Goal: Find specific page/section: Find specific page/section

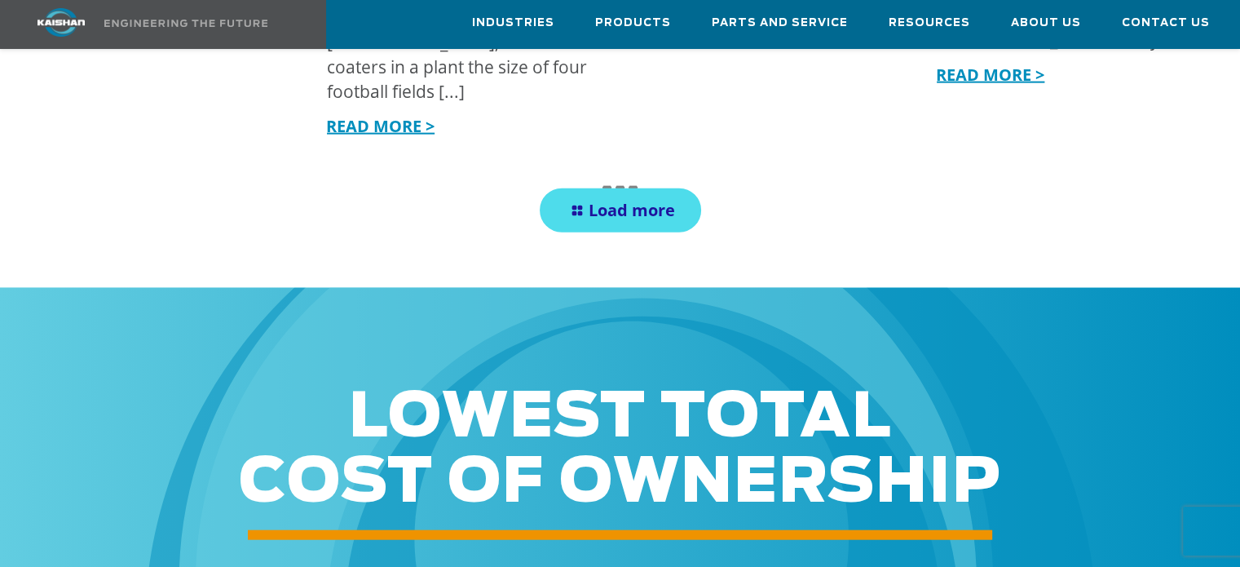
scroll to position [3804, 0]
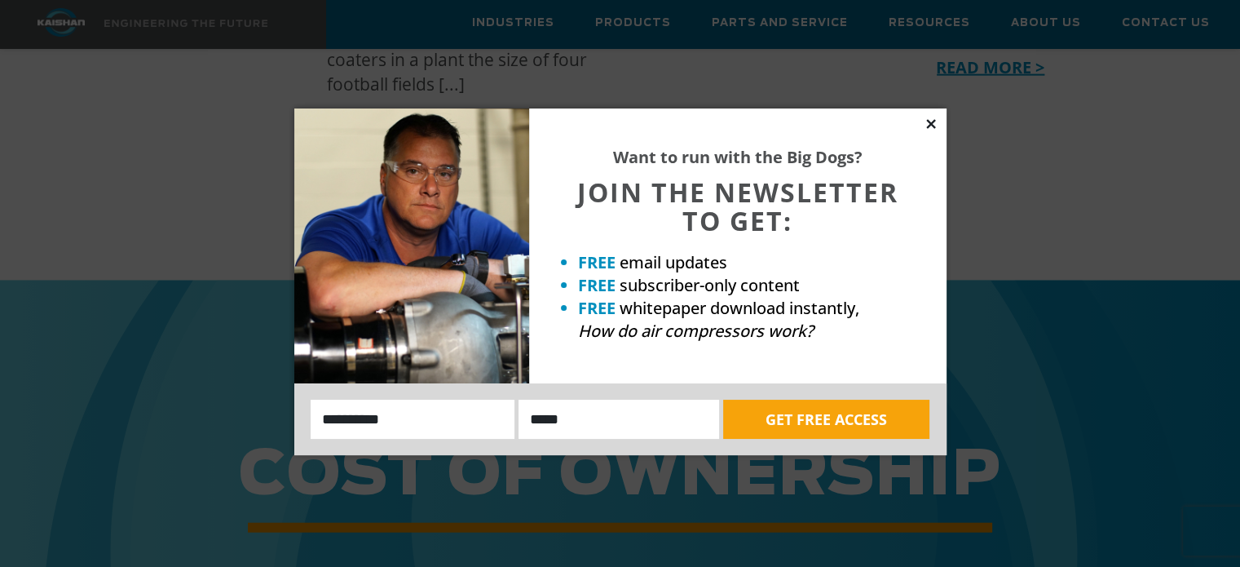
click at [926, 126] on icon at bounding box center [931, 124] width 15 height 15
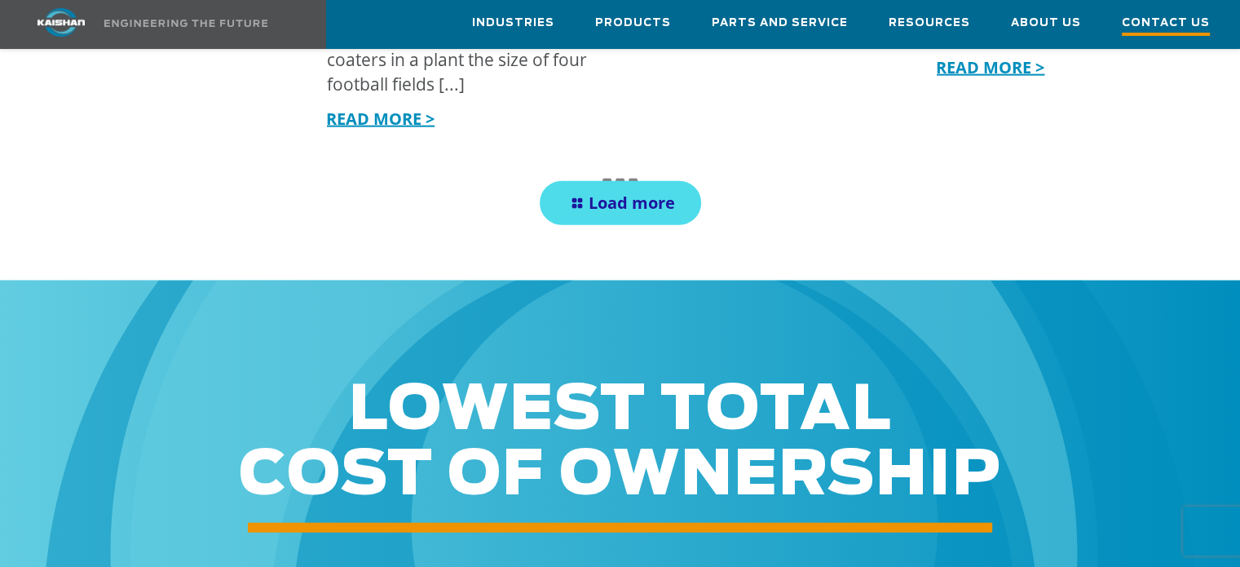
click at [1149, 22] on span "Contact Us" at bounding box center [1166, 25] width 88 height 22
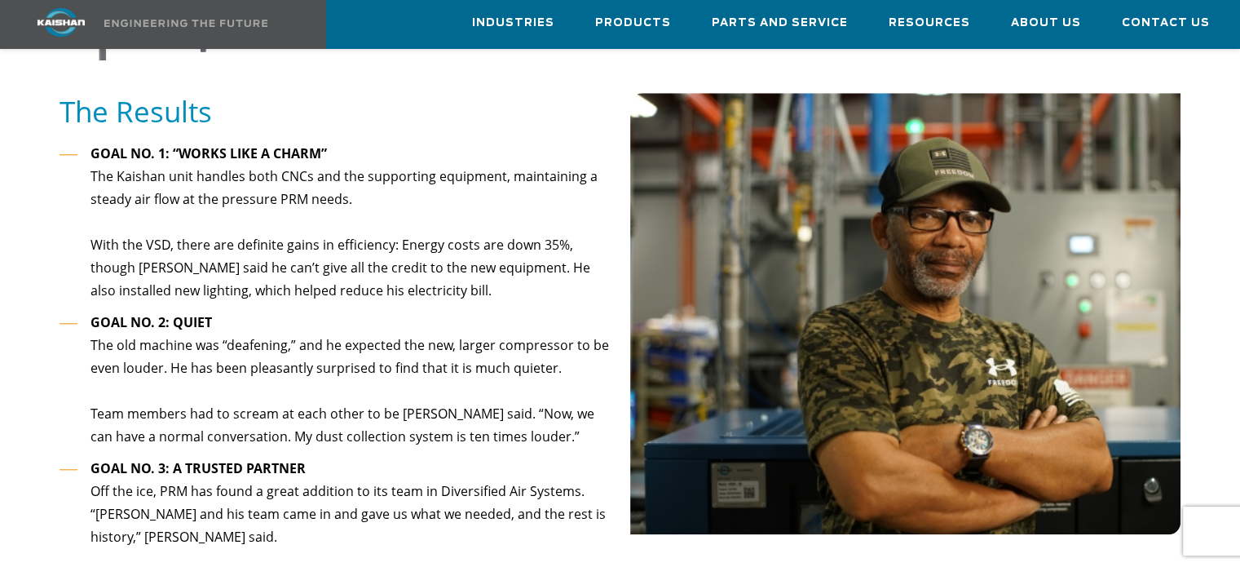
scroll to position [1576, 0]
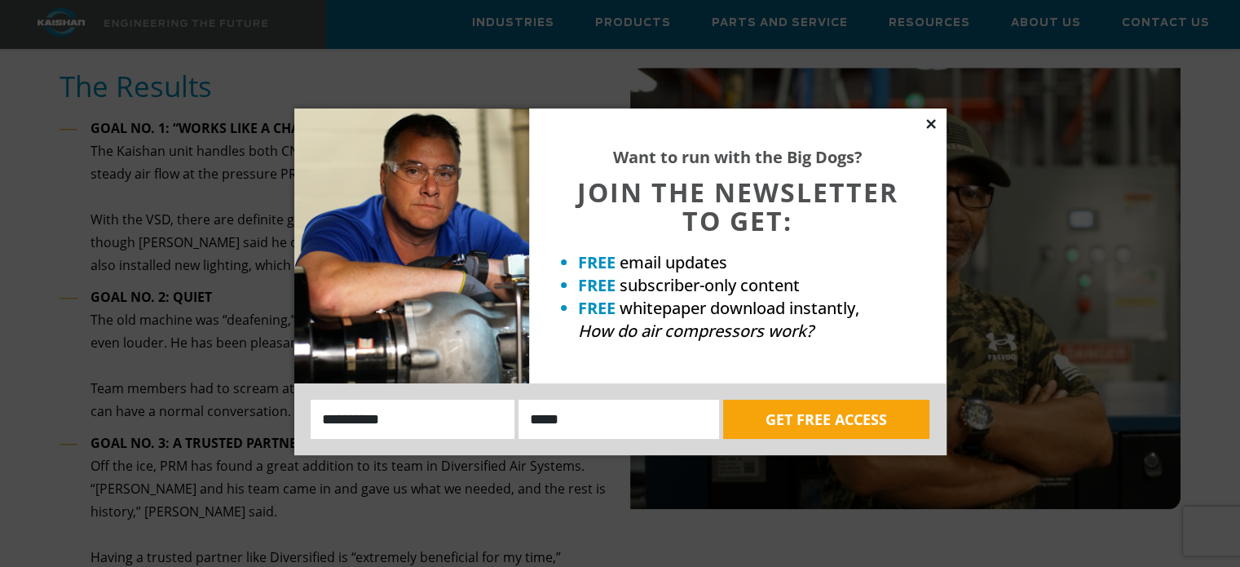
click at [932, 126] on icon at bounding box center [931, 124] width 15 height 15
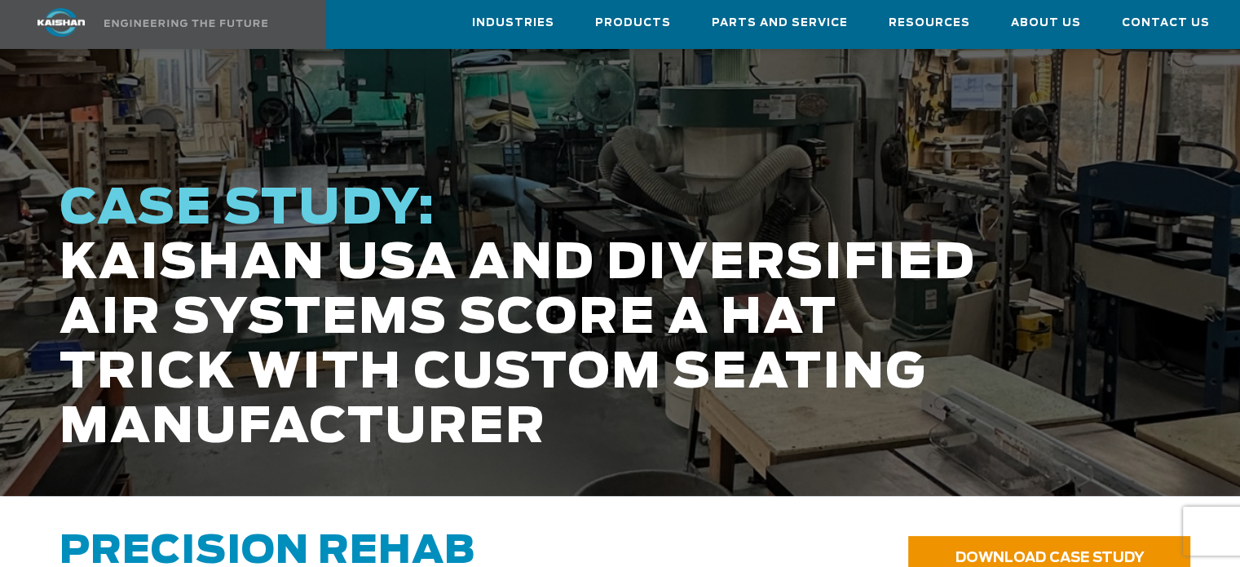
scroll to position [0, 0]
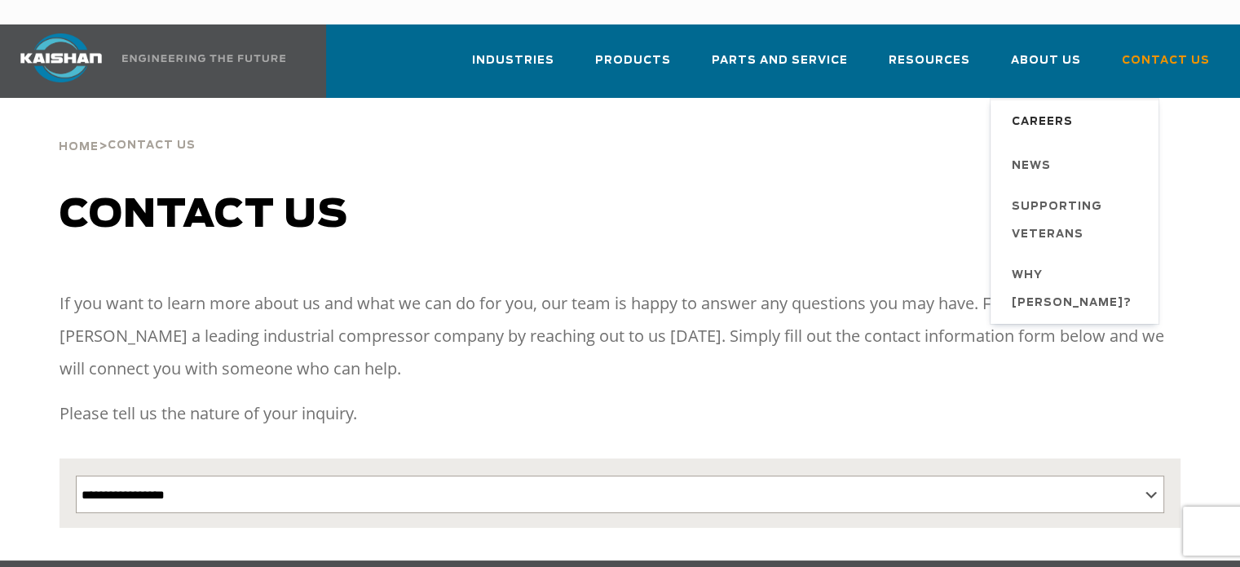
click at [1058, 108] on span "Careers" at bounding box center [1042, 122] width 61 height 28
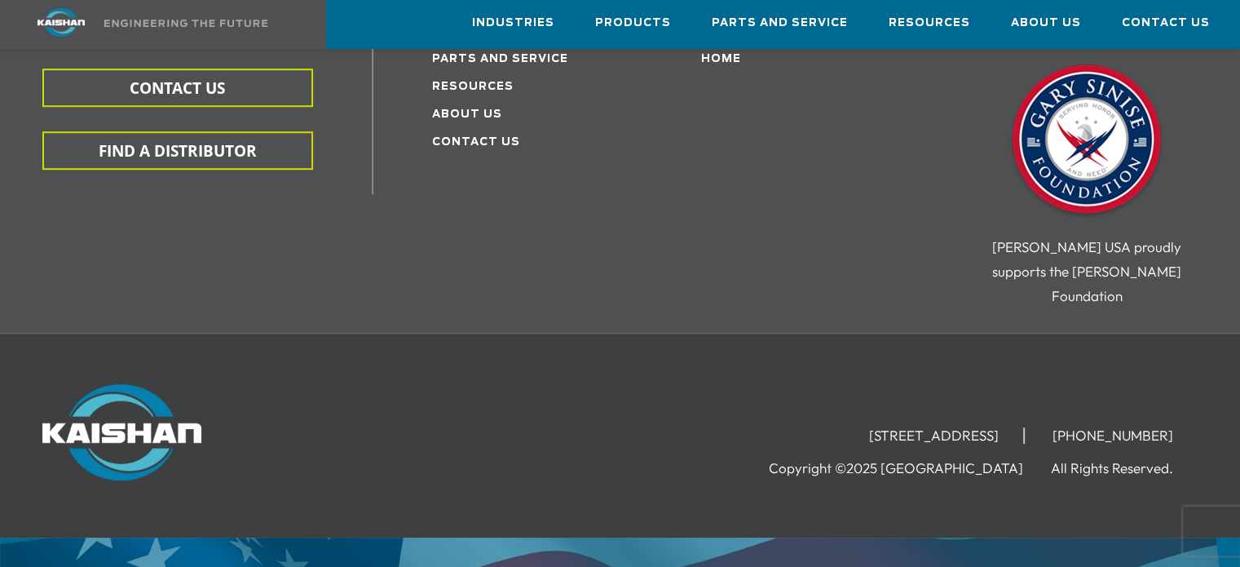
scroll to position [1087, 0]
